Goal: Find specific page/section: Find specific page/section

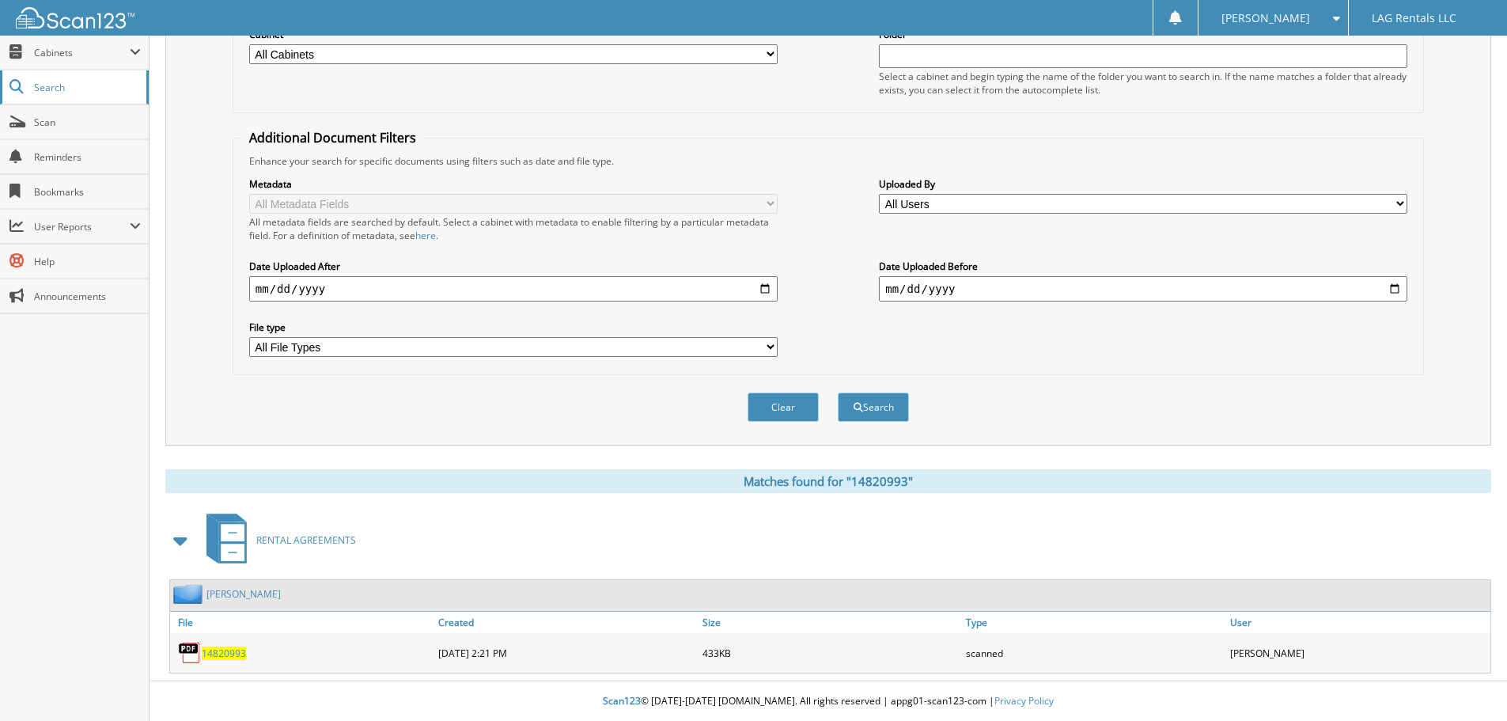
click at [98, 95] on link "Search" at bounding box center [74, 87] width 149 height 34
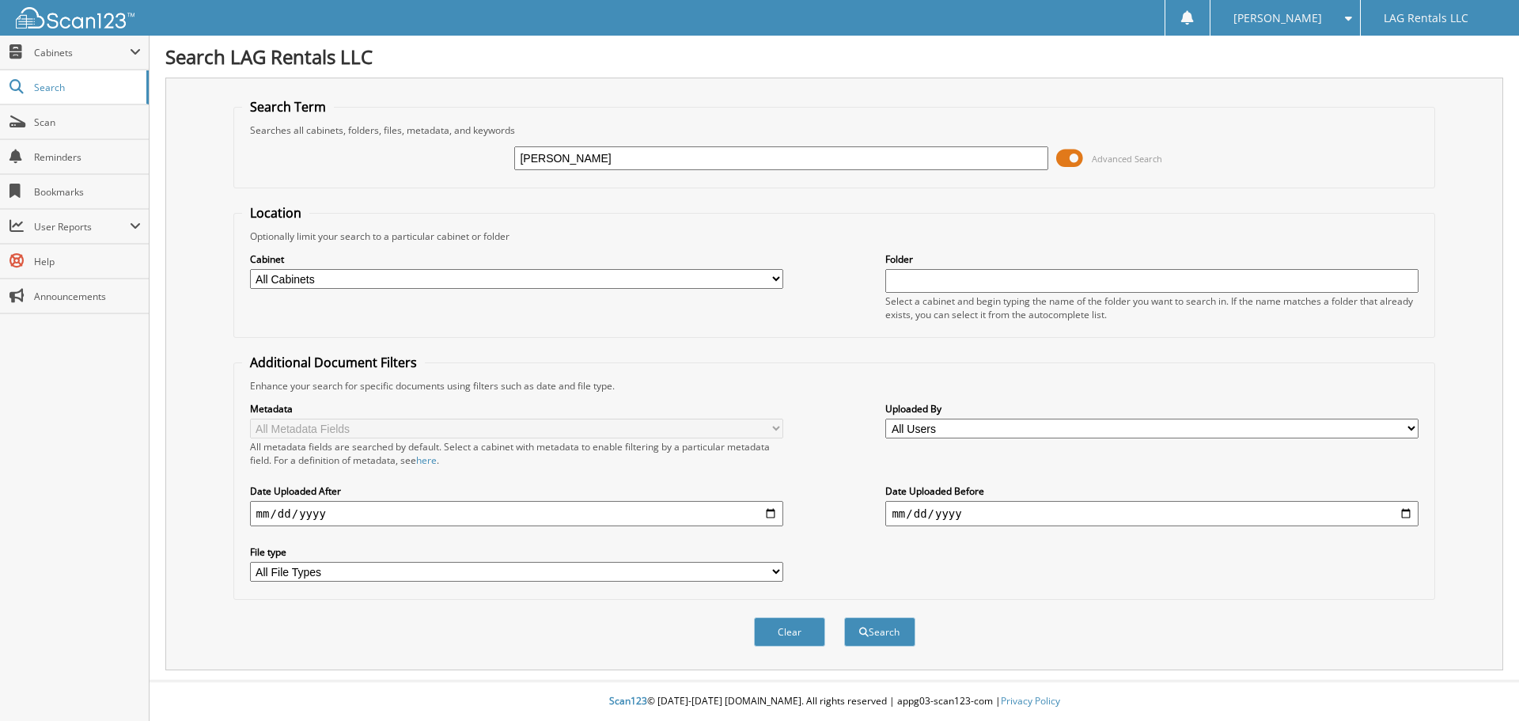
type input "[PERSON_NAME]"
click at [844, 617] on button "Search" at bounding box center [879, 631] width 71 height 29
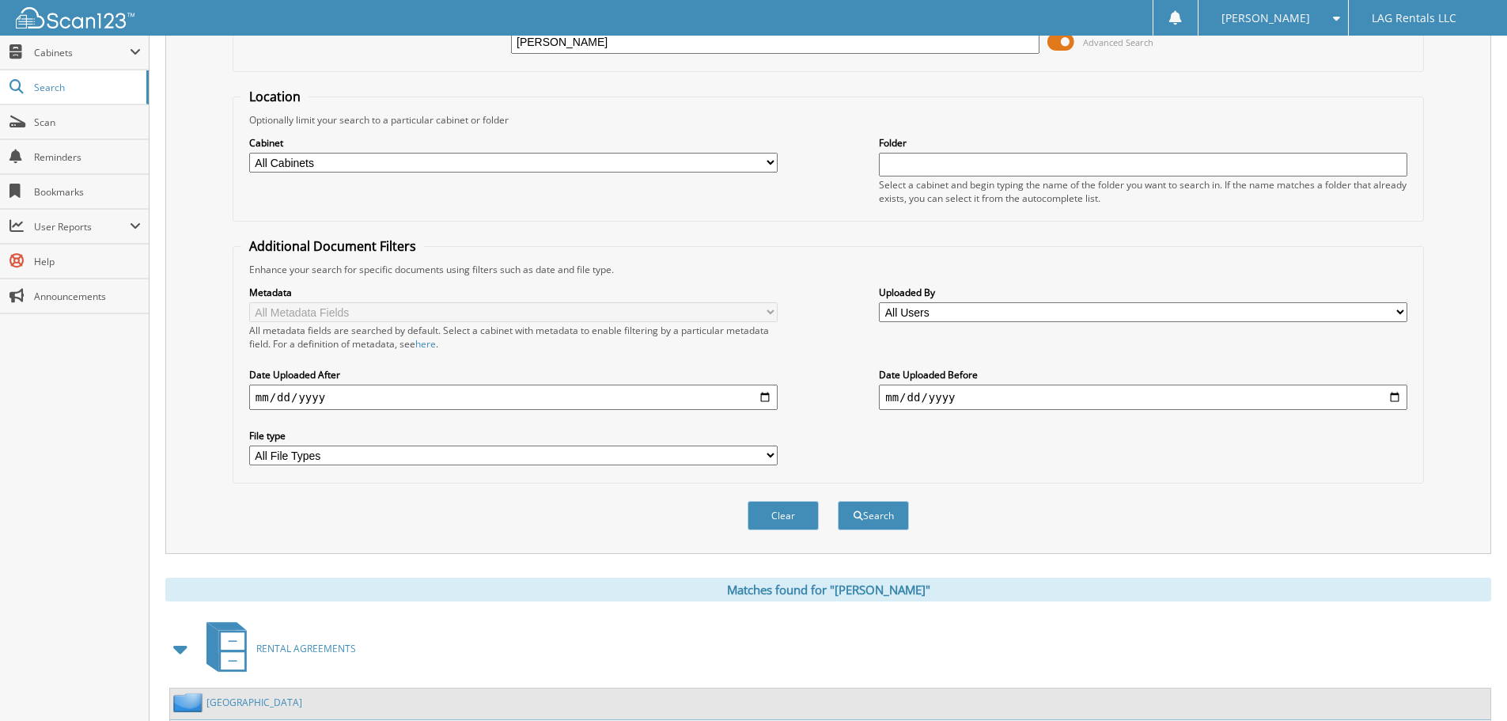
scroll to position [252, 0]
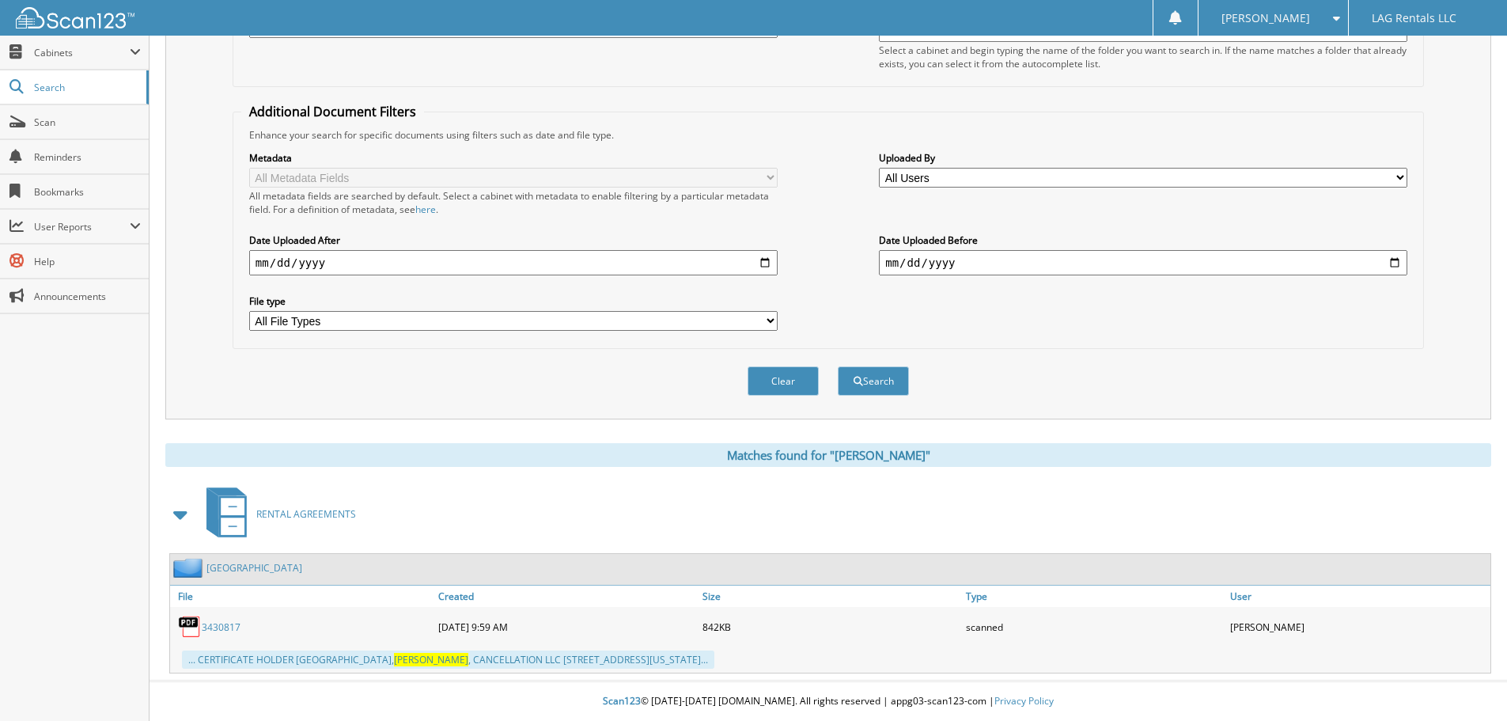
click at [218, 627] on link "3430817" at bounding box center [221, 626] width 39 height 13
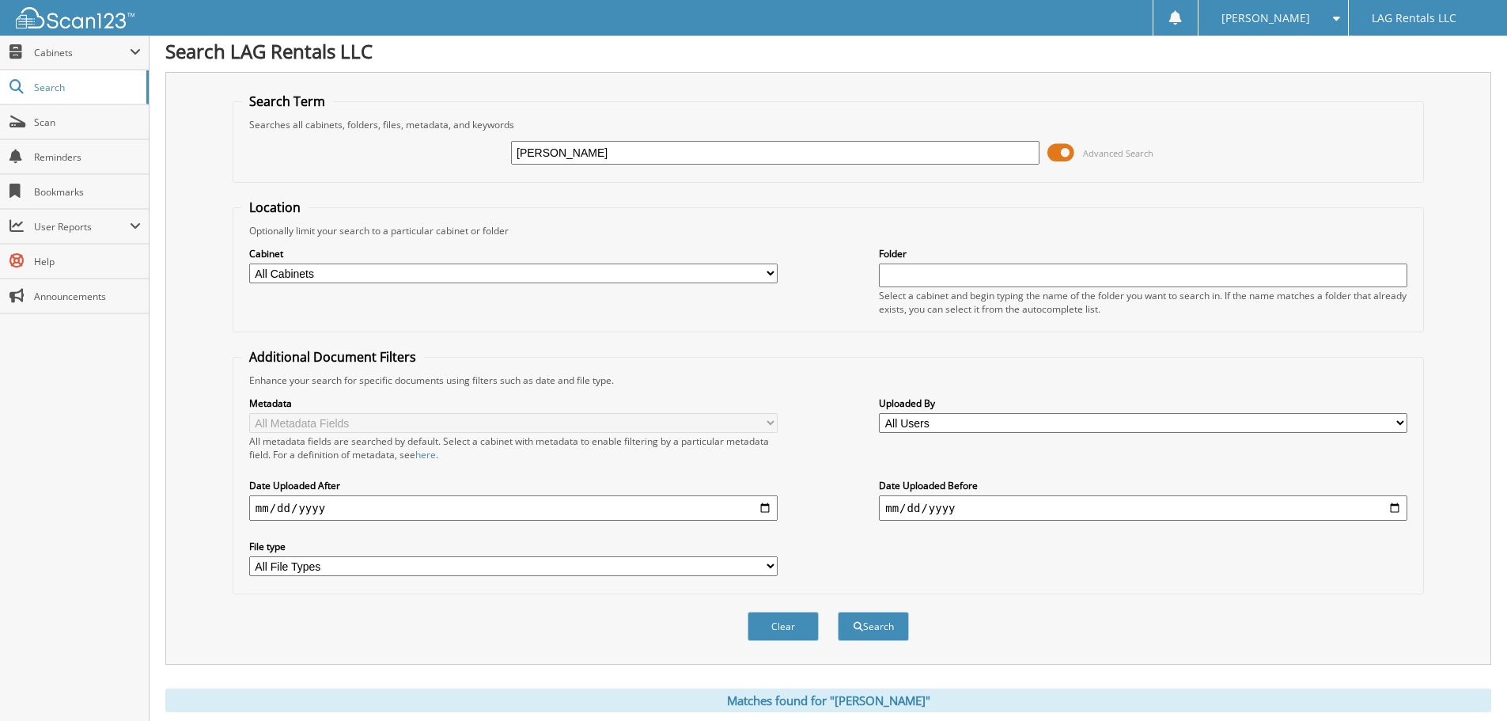
scroll to position [0, 0]
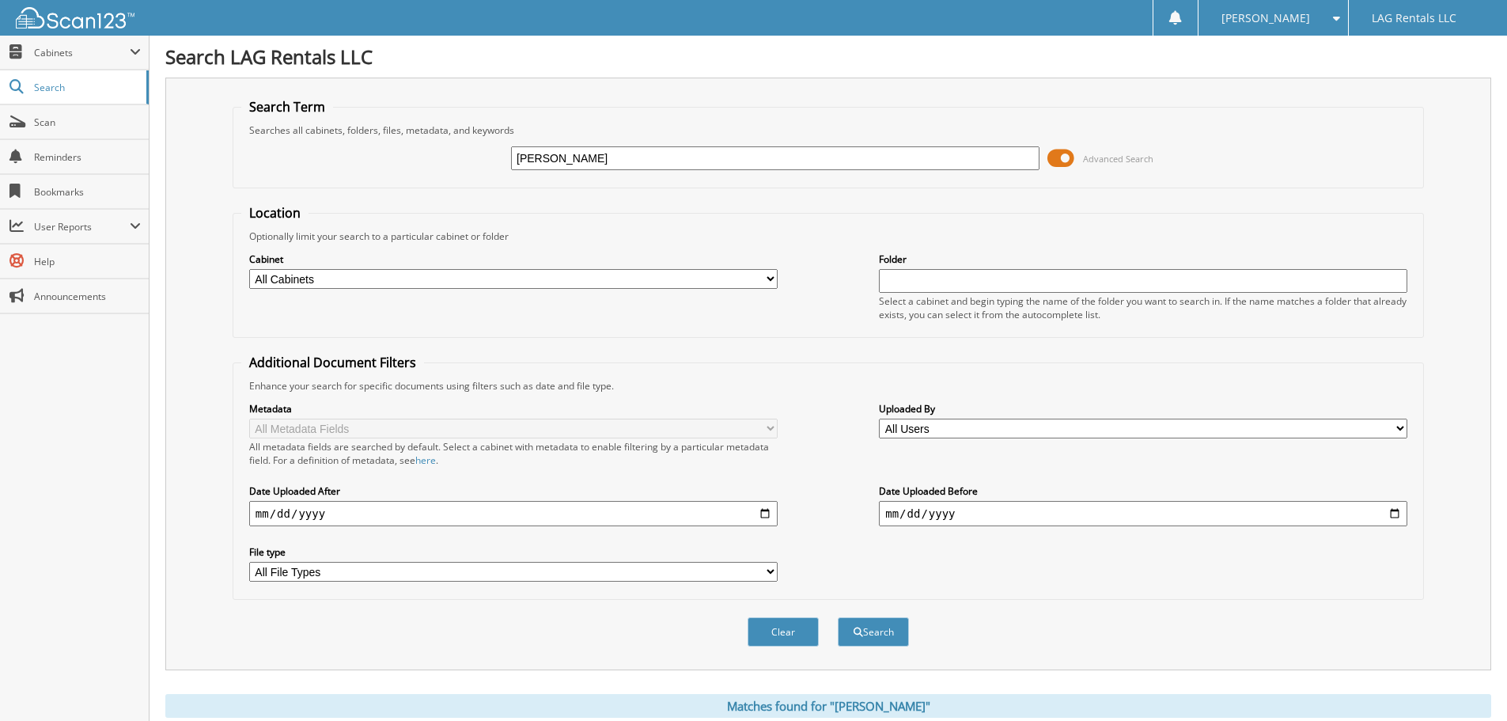
drag, startPoint x: 562, startPoint y: 153, endPoint x: 479, endPoint y: 147, distance: 82.5
click at [479, 147] on div "Hillis Advanced Search" at bounding box center [828, 158] width 1174 height 43
type input "1482099 3"
click at [838, 617] on button "Search" at bounding box center [873, 631] width 71 height 29
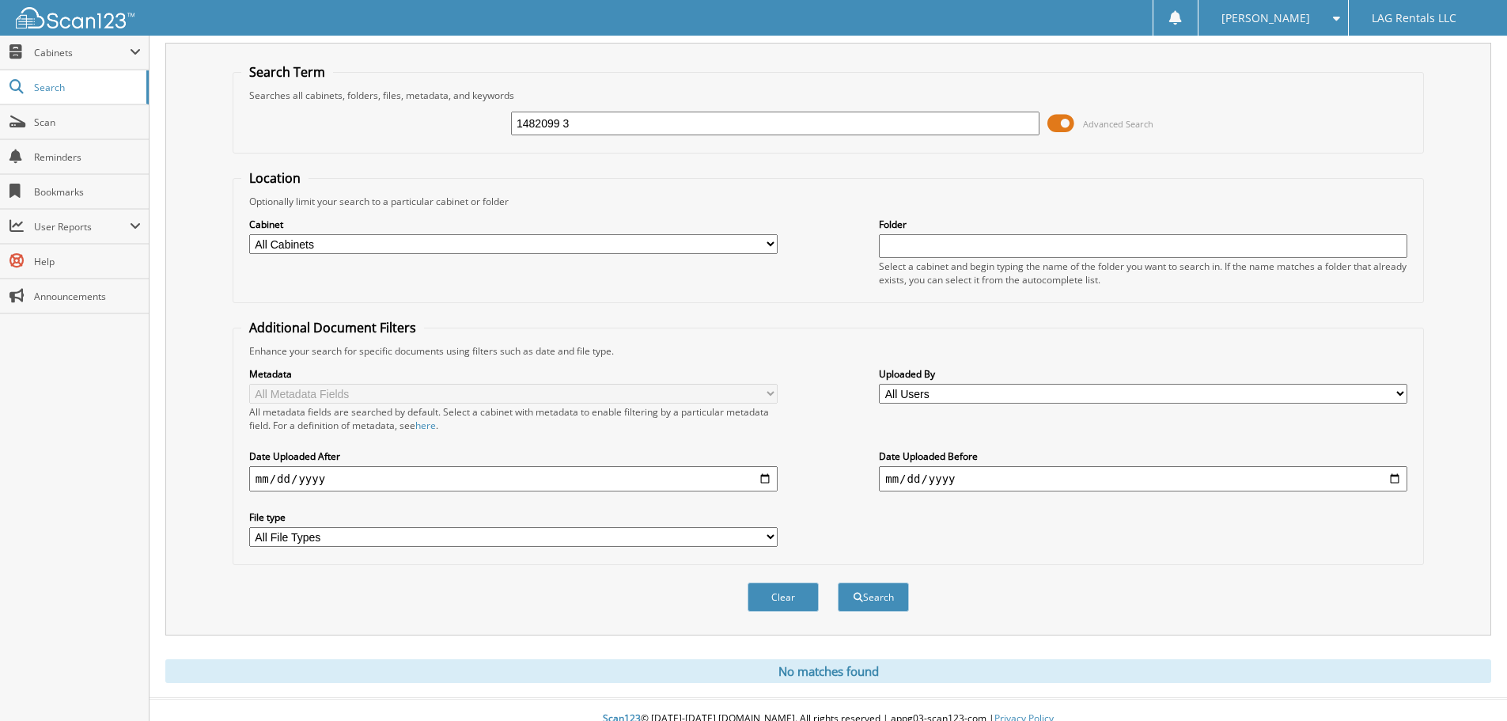
scroll to position [53, 0]
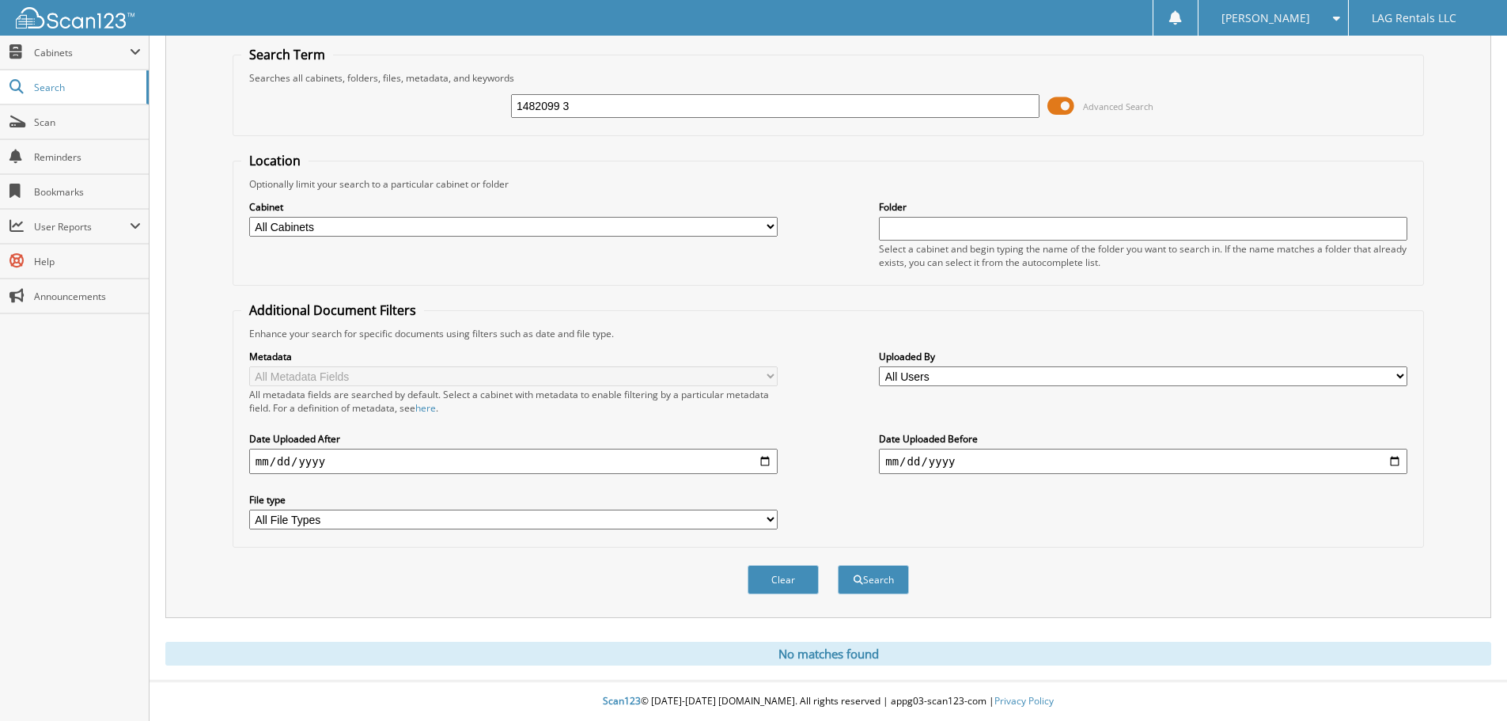
click at [637, 97] on input "1482099 3" at bounding box center [775, 106] width 528 height 24
type input "1482099"
click at [838, 565] on button "Search" at bounding box center [873, 579] width 71 height 29
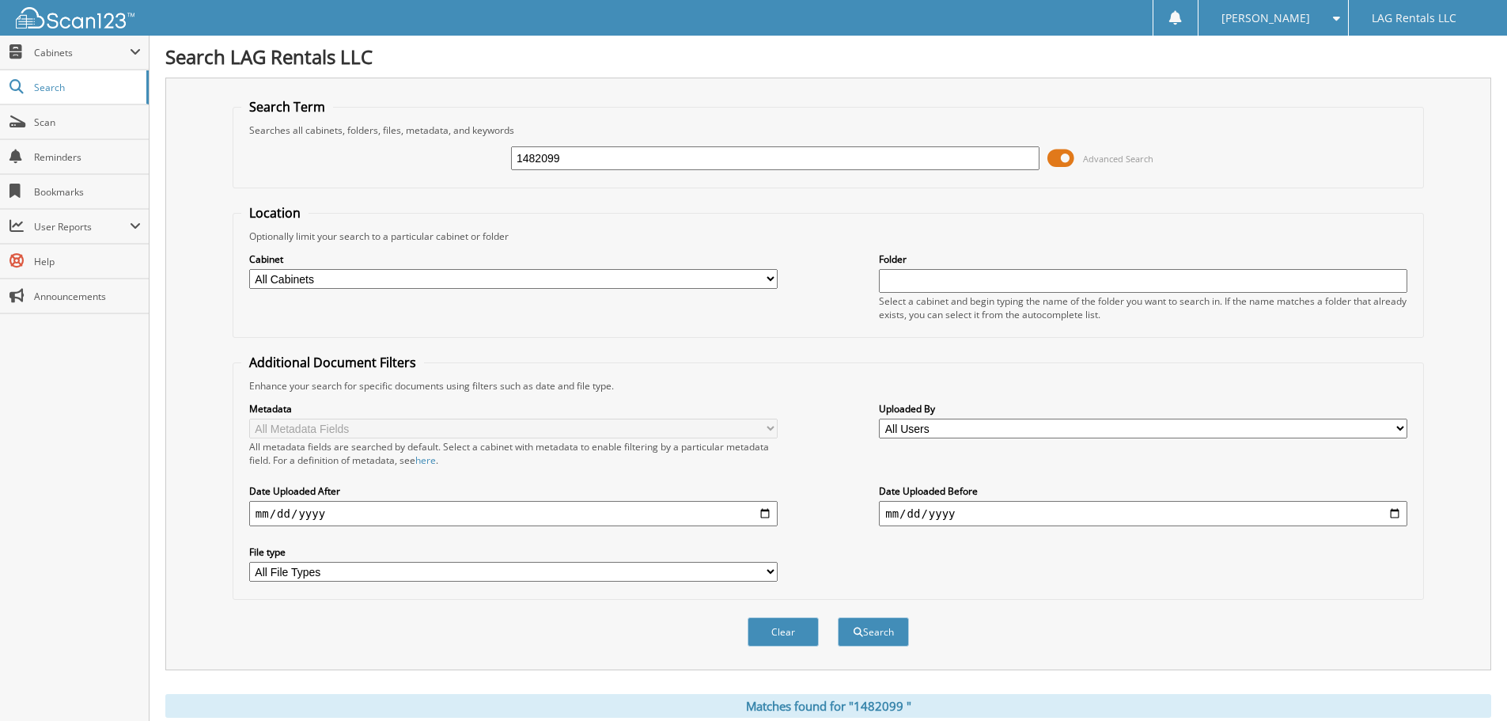
scroll to position [260, 0]
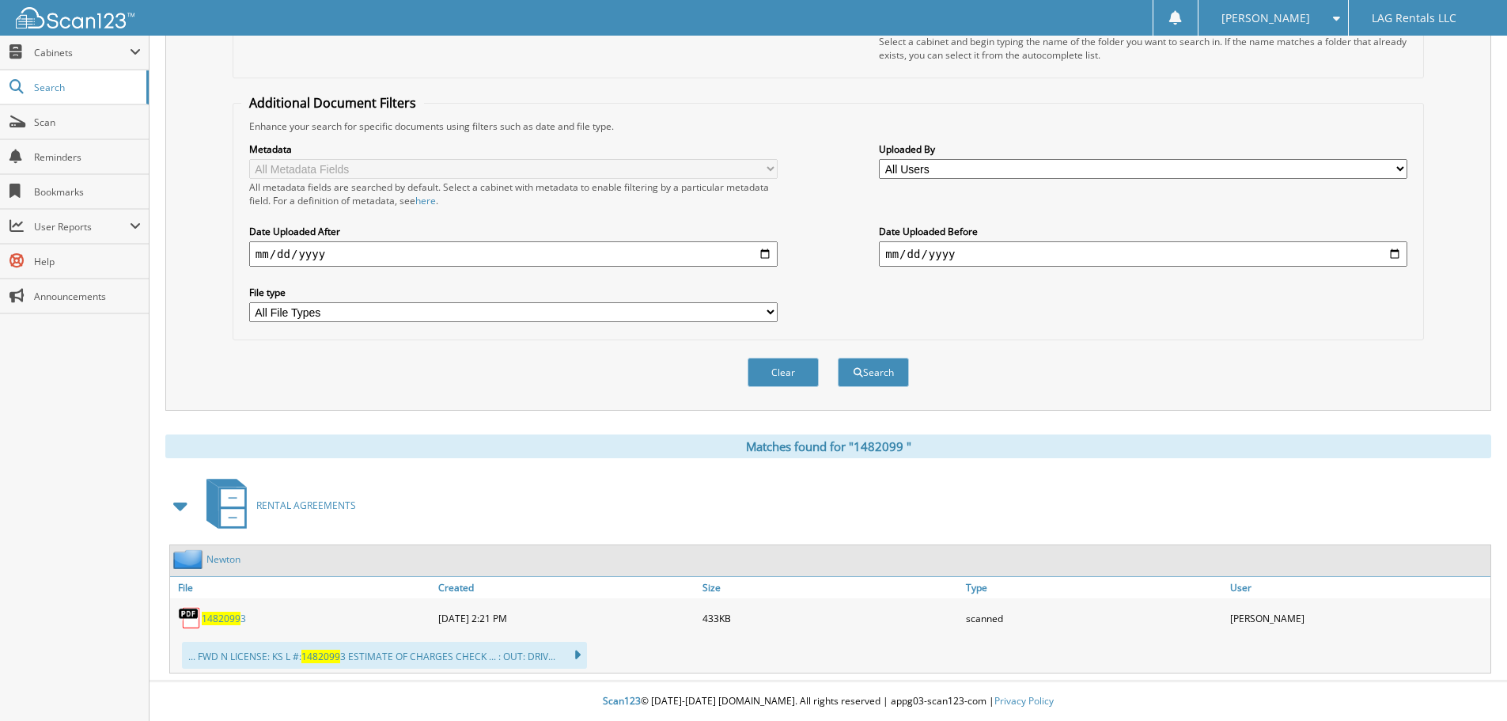
click at [225, 613] on span "1 4 8 2 0 9 9" at bounding box center [221, 617] width 39 height 13
click at [234, 615] on span "1 4 8 2 0 9 9" at bounding box center [221, 617] width 39 height 13
click at [230, 616] on span "1 4 8 2 0 9 9" at bounding box center [221, 617] width 39 height 13
